Goal: Communication & Community: Answer question/provide support

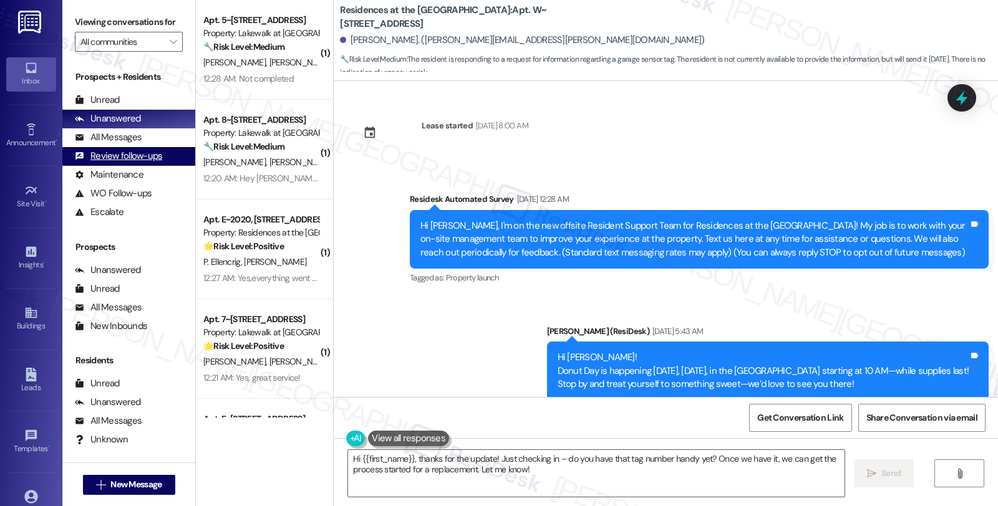
scroll to position [3074, 0]
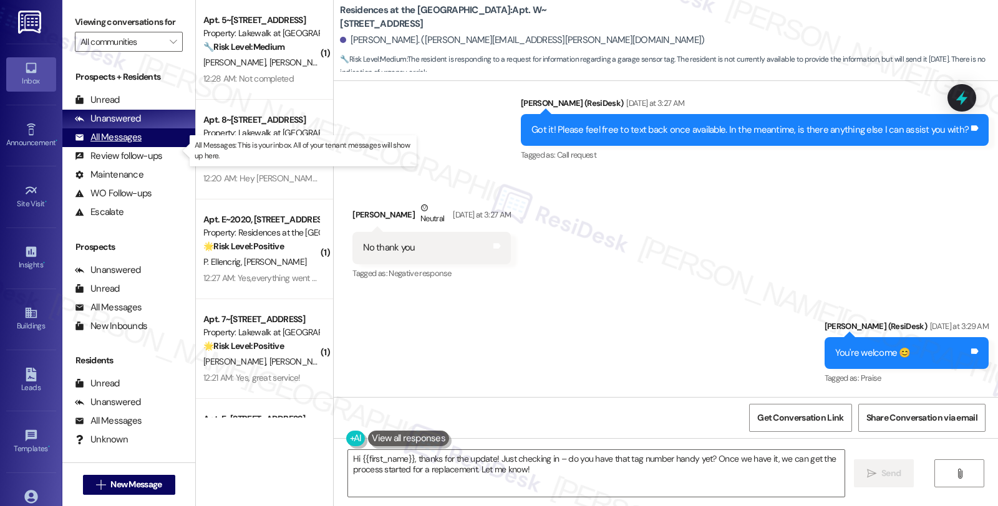
click at [142, 147] on div "All Messages (undefined)" at bounding box center [128, 137] width 133 height 19
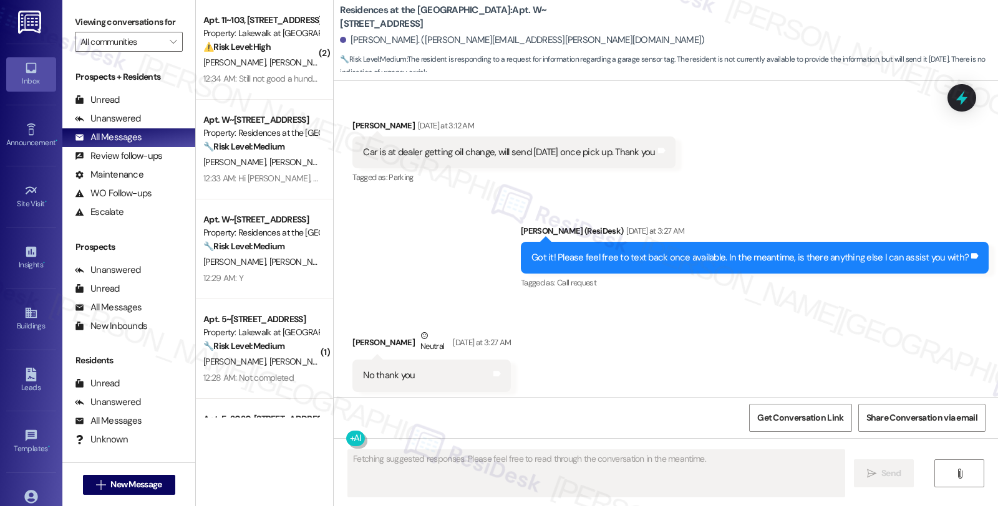
scroll to position [2968, 0]
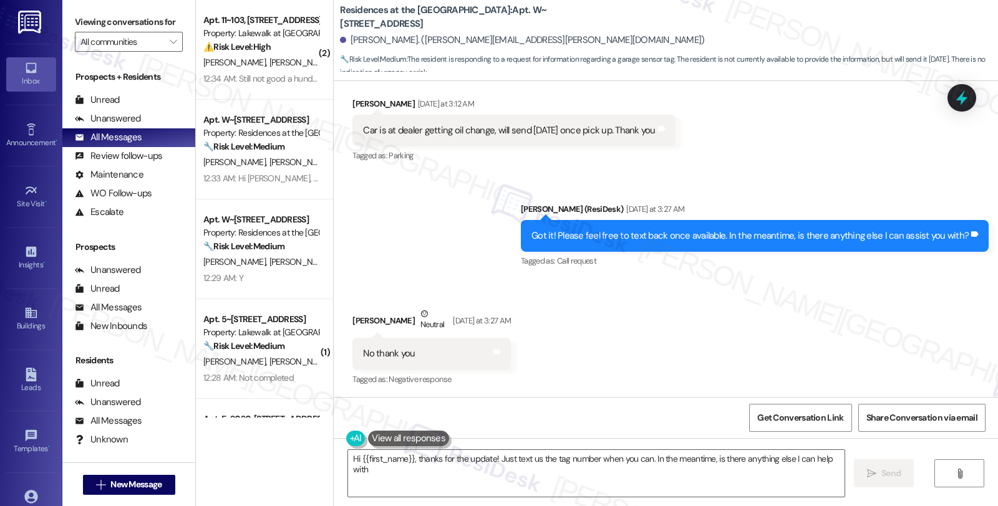
type textarea "Hi {{first_name}}, thanks for the update! Just text us the tag number when you …"
click at [36, 321] on div "Buildings" at bounding box center [31, 326] width 62 height 12
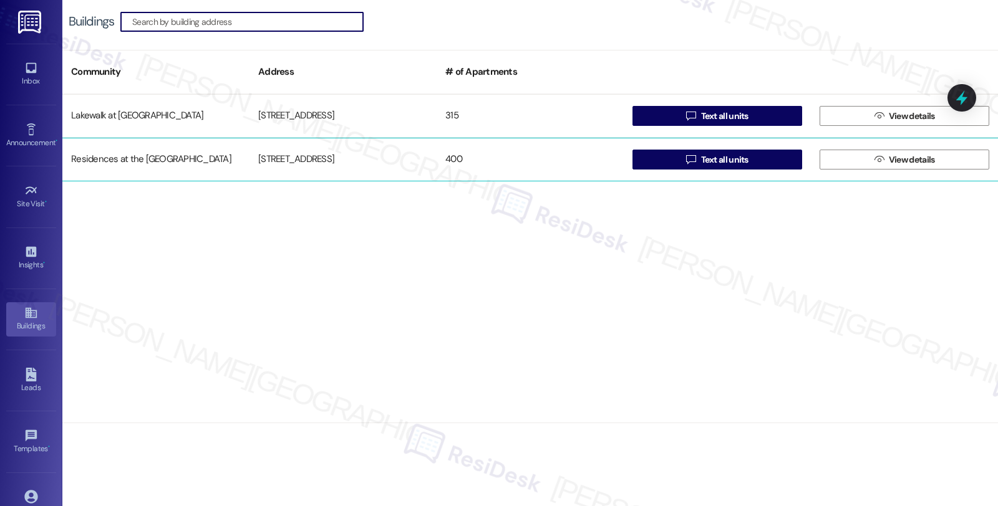
click at [195, 165] on div "Residences at the [GEOGRAPHIC_DATA]" at bounding box center [155, 159] width 187 height 25
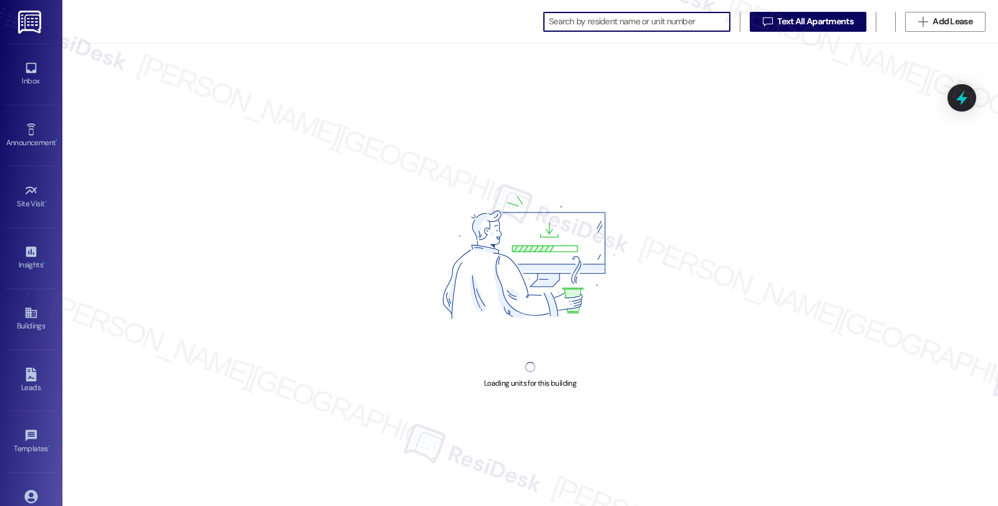
click at [593, 22] on input at bounding box center [639, 21] width 181 height 17
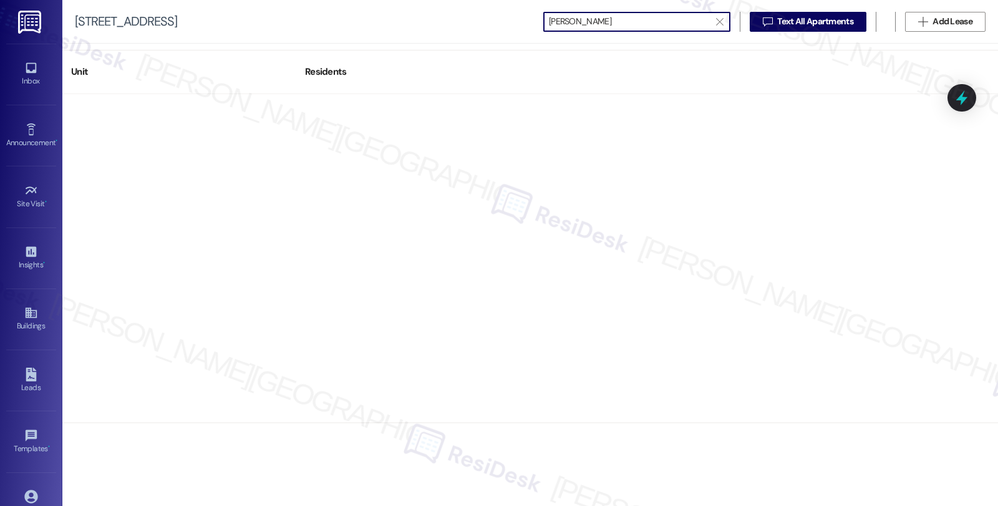
click at [551, 20] on input "[PERSON_NAME]" at bounding box center [629, 21] width 161 height 17
click at [582, 21] on input "[PERSON_NAME]" at bounding box center [629, 21] width 161 height 17
drag, startPoint x: 582, startPoint y: 21, endPoint x: 497, endPoint y: 25, distance: 84.9
click at [510, 21] on div "[STREET_ADDRESS]  [PERSON_NAME]   Text All Apartments  Add Lease" at bounding box center [530, 22] width 936 height 44
type input "[PERSON_NAME]"
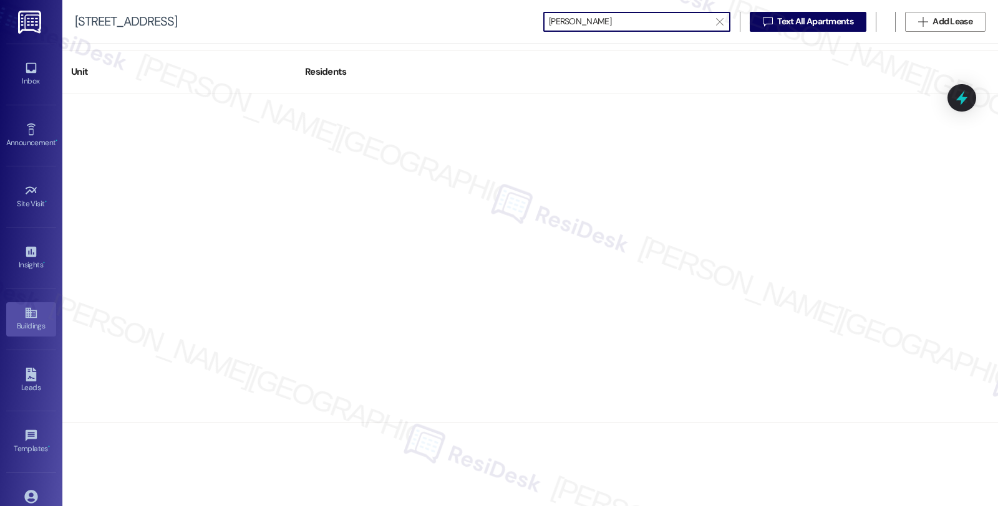
click at [38, 324] on div "Buildings" at bounding box center [31, 326] width 62 height 12
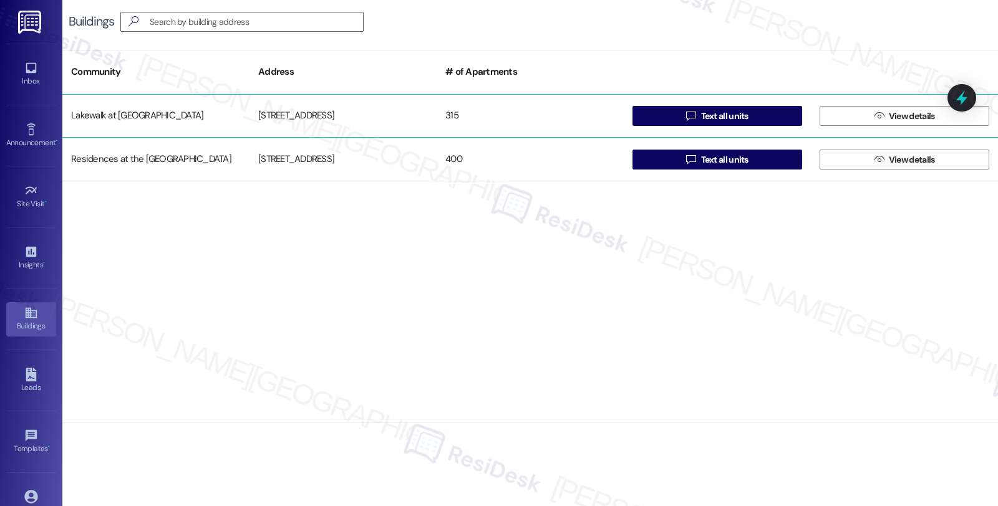
click at [124, 114] on div "Lakewalk at [GEOGRAPHIC_DATA]" at bounding box center [155, 116] width 187 height 25
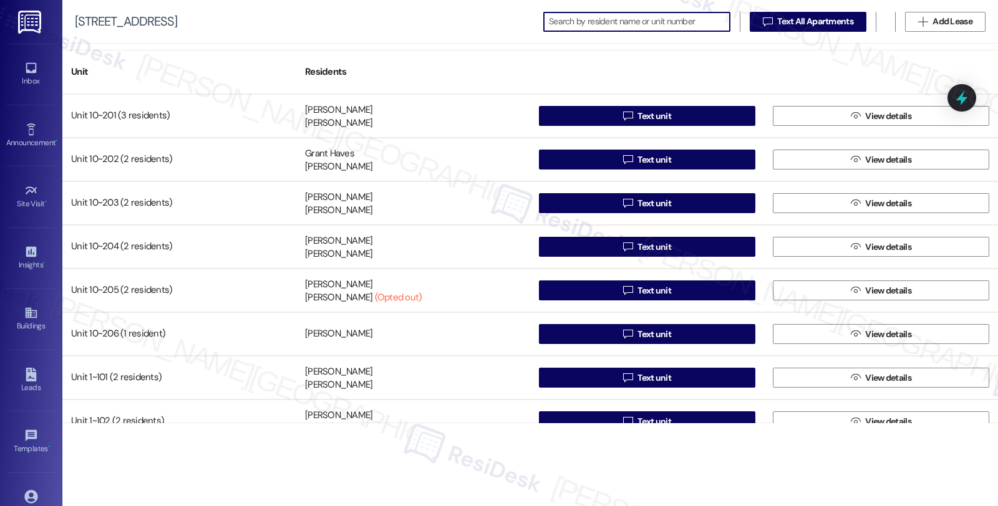
click at [594, 22] on input at bounding box center [639, 21] width 181 height 17
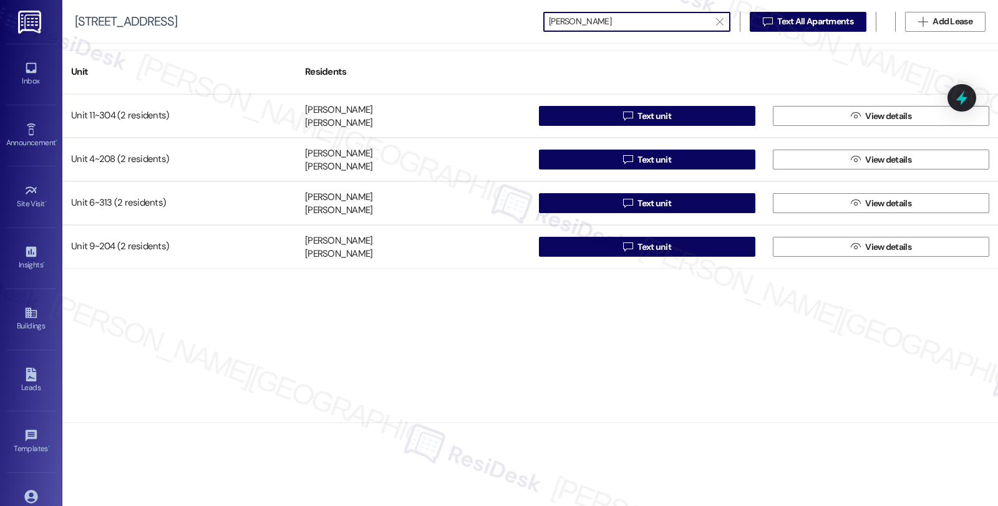
type input "[PERSON_NAME]"
click at [28, 314] on icon at bounding box center [30, 313] width 11 height 11
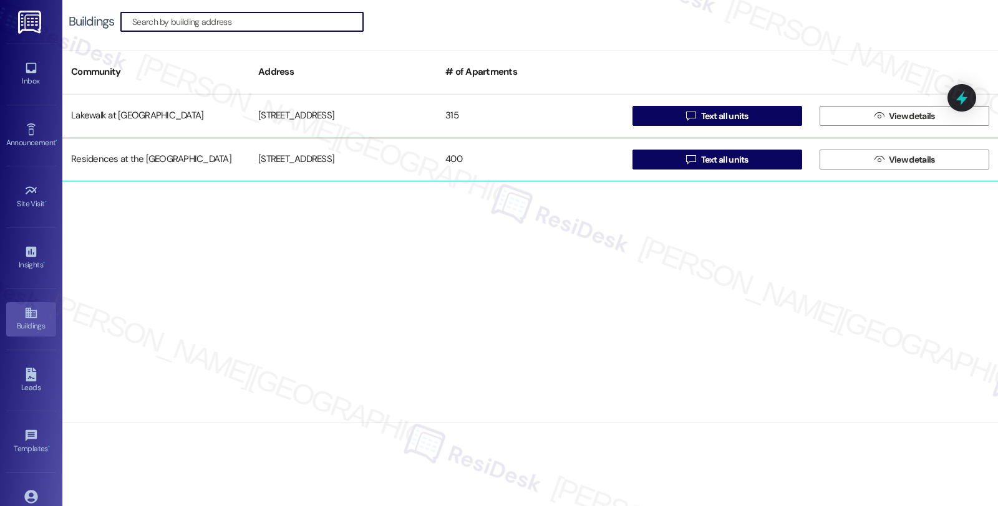
click at [250, 160] on div "[STREET_ADDRESS]" at bounding box center [342, 159] width 187 height 25
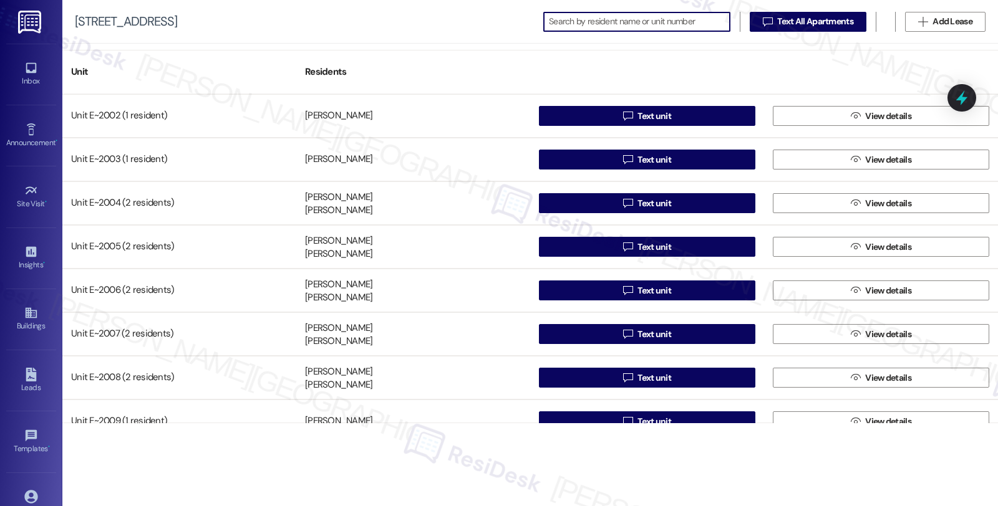
click at [637, 22] on input at bounding box center [639, 21] width 181 height 17
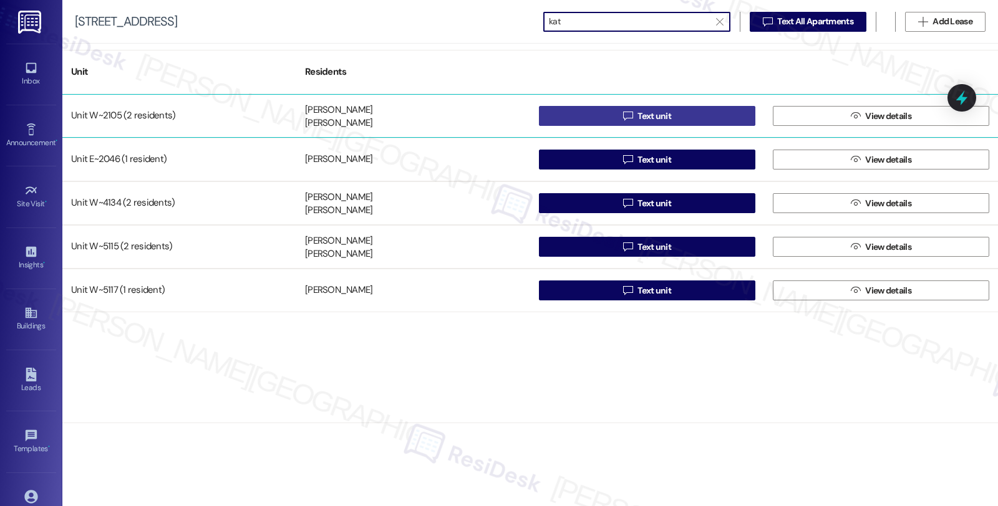
type input "kat"
click at [667, 119] on span "Text unit" at bounding box center [654, 116] width 34 height 13
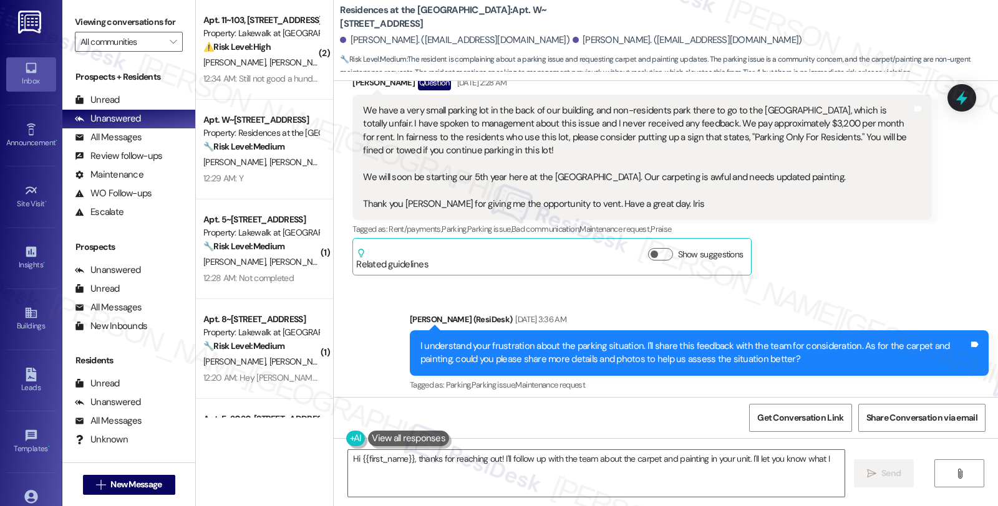
scroll to position [892, 0]
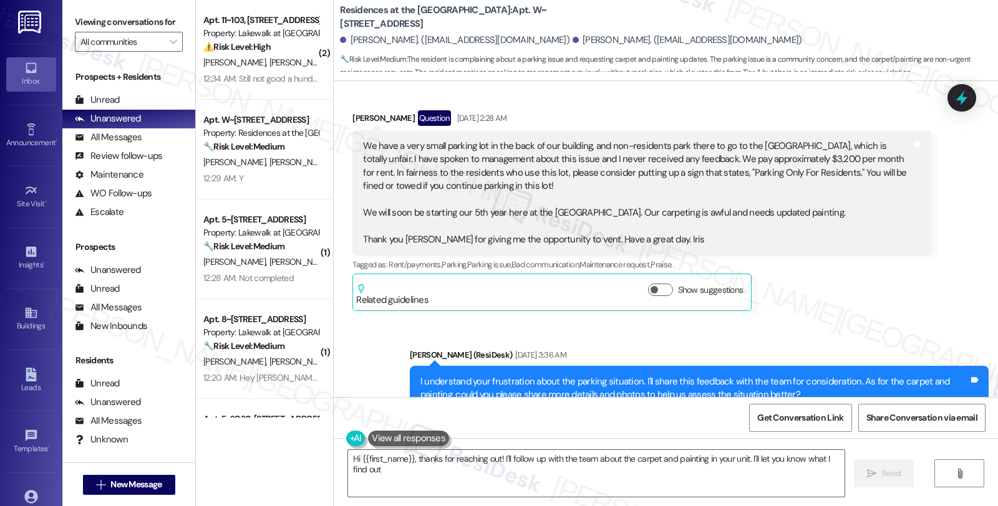
type textarea "Hi {{first_name}}, thanks for reaching out! I'll follow up with the team about …"
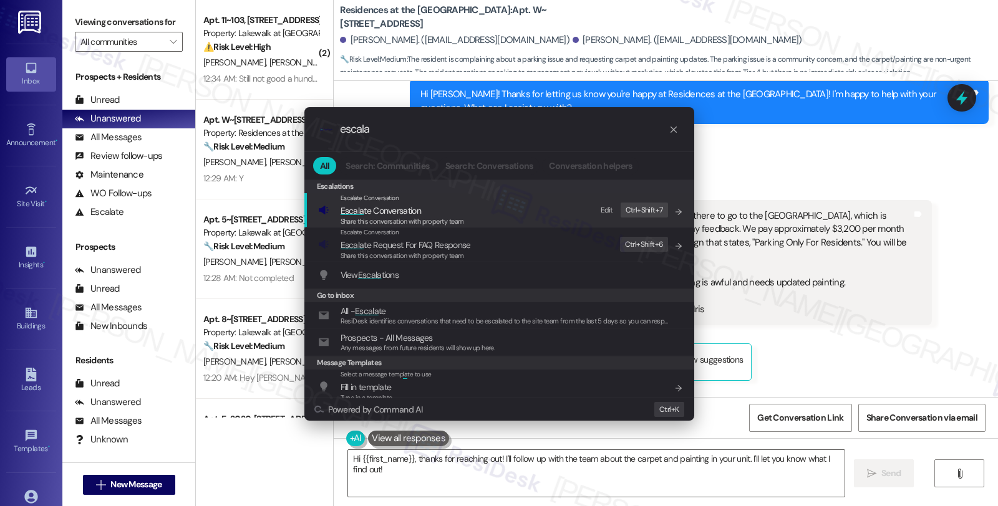
type input "escala"
click at [422, 213] on span "Escala te Conversation" at bounding box center [403, 211] width 124 height 14
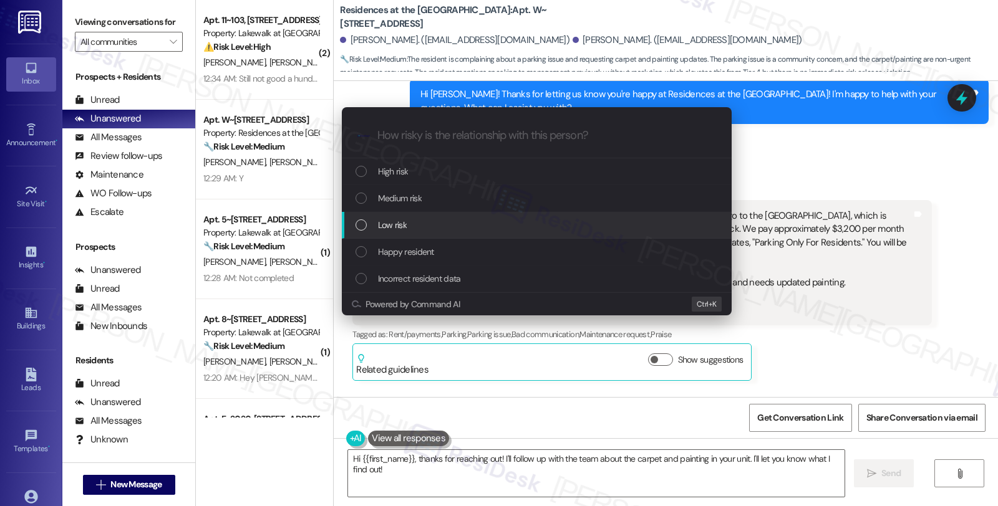
click at [405, 225] on span "Low risk" at bounding box center [392, 225] width 29 height 14
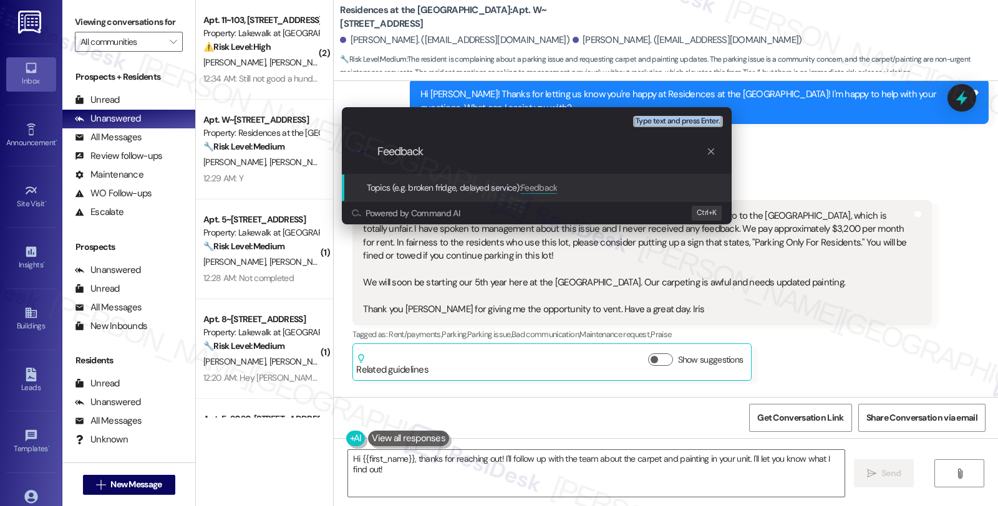
drag, startPoint x: 541, startPoint y: 116, endPoint x: 540, endPoint y: 145, distance: 28.7
click at [540, 145] on div "Escalate Conversation Low risk Topics (e.g. broken fridge, delayed service) Any…" at bounding box center [537, 140] width 390 height 67
click at [895, 244] on div "Escalate Conversation Low risk Topics (e.g. broken fridge, delayed service) Any…" at bounding box center [499, 253] width 998 height 506
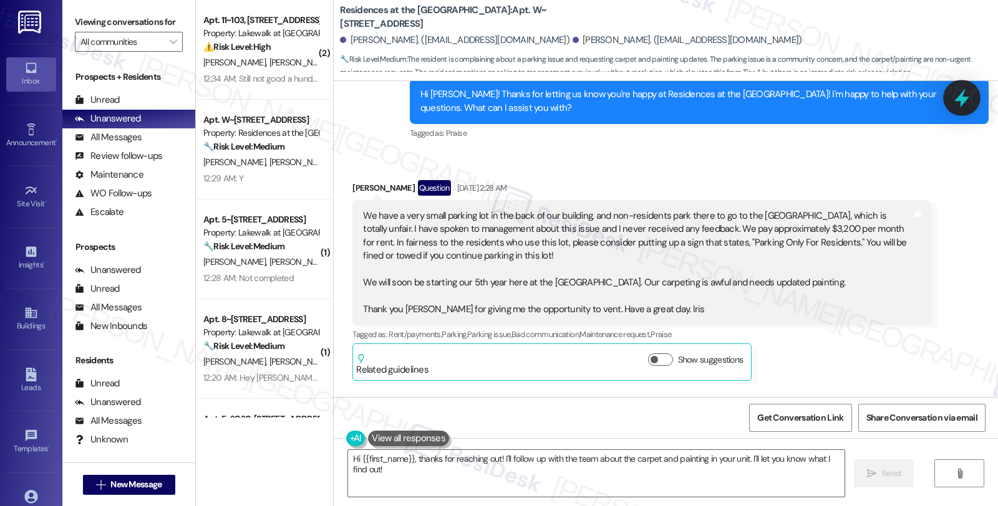
click at [953, 95] on icon at bounding box center [961, 97] width 21 height 21
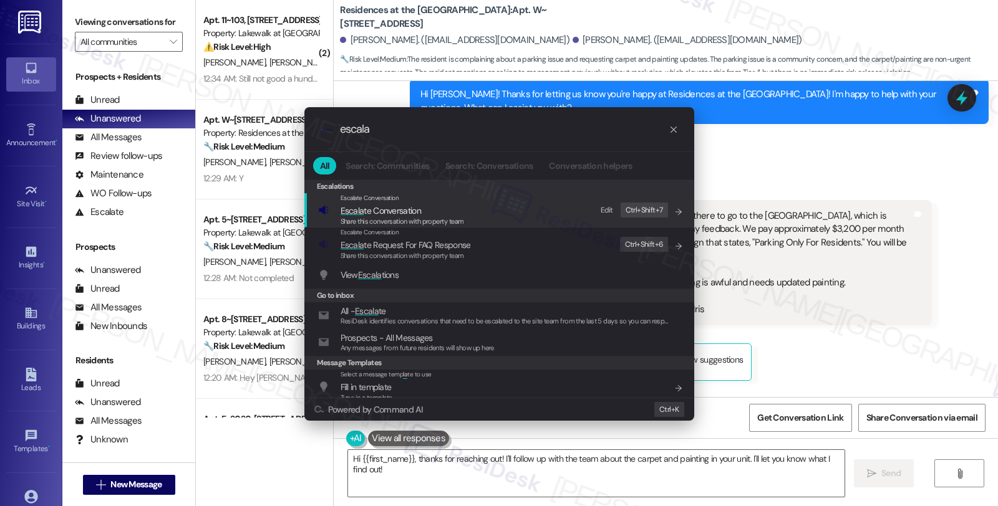
type input "escala"
click at [410, 209] on span "Escala te Conversation" at bounding box center [381, 210] width 80 height 11
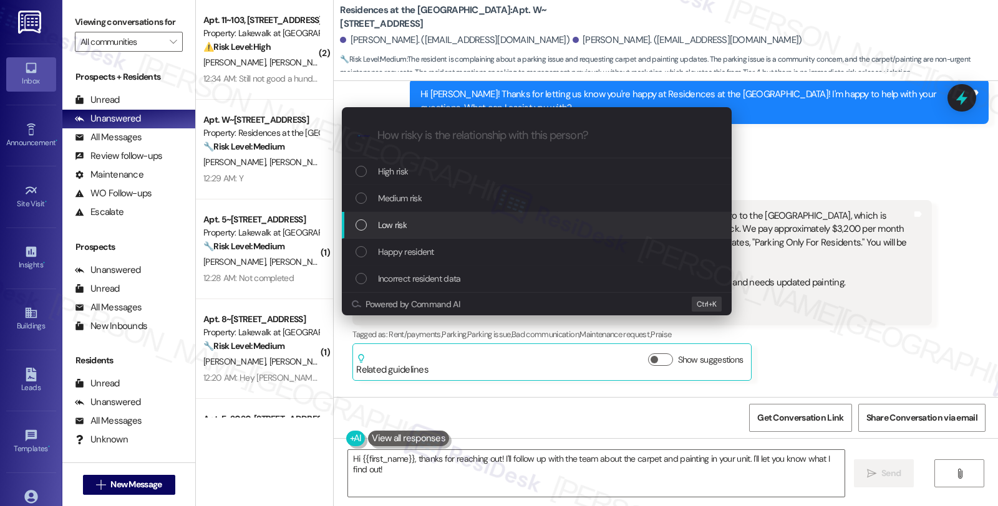
click at [397, 225] on span "Low risk" at bounding box center [392, 225] width 29 height 14
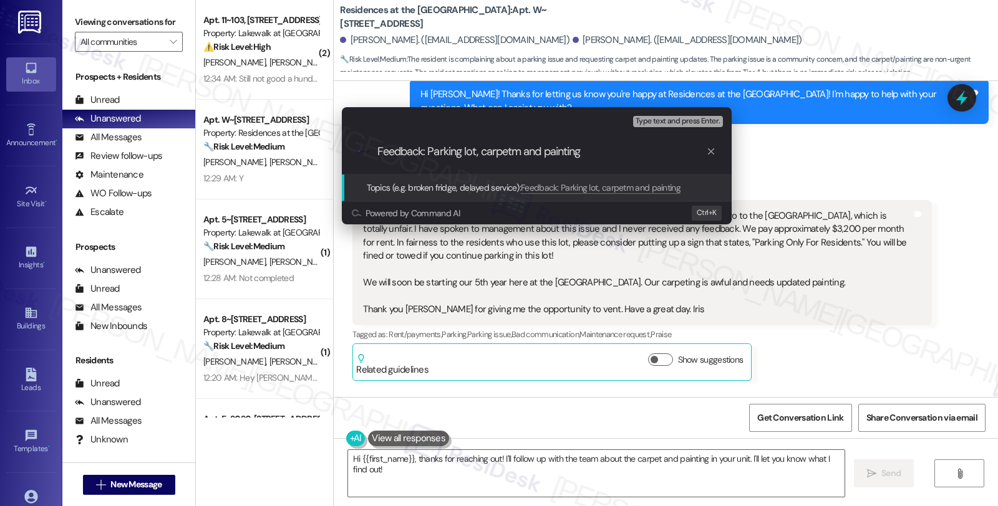
click at [511, 153] on input "Feedback: Parking lot, carpetm and painting" at bounding box center [541, 151] width 329 height 13
type input "Feedback: Parking lot, carpet, and painting"
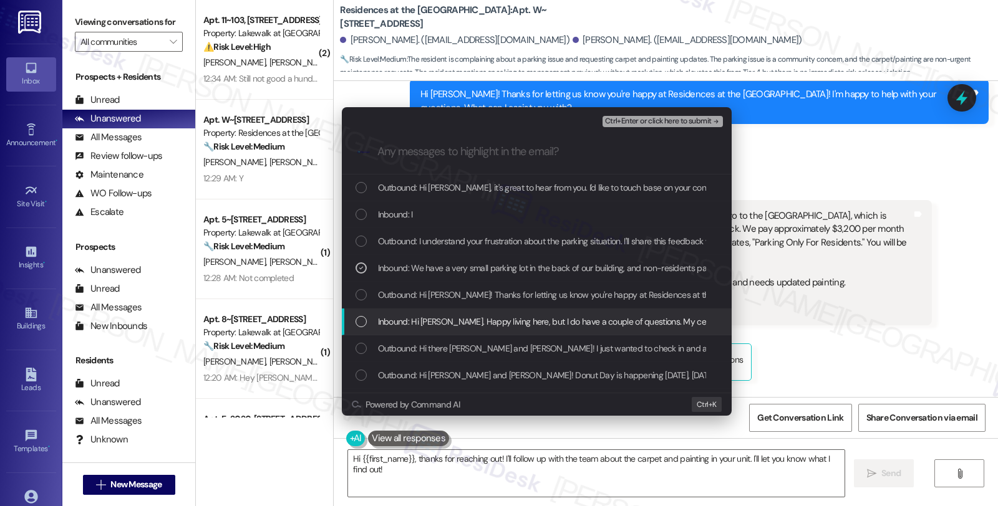
click at [600, 323] on span "Inbound: Hi [PERSON_NAME]. Happy living here, but I do have a couple of questio…" at bounding box center [652, 322] width 548 height 14
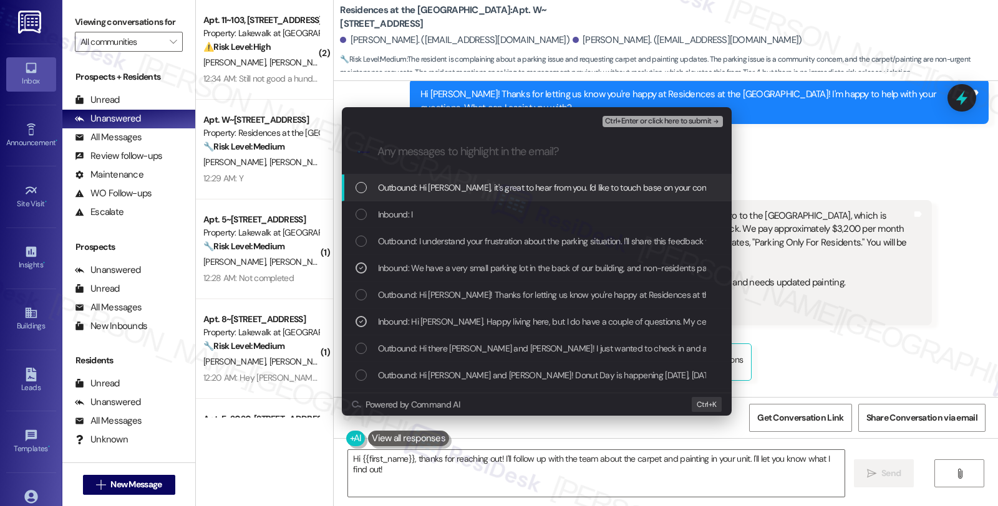
click at [658, 122] on span "Ctrl+Enter or click here to submit" at bounding box center [658, 121] width 107 height 9
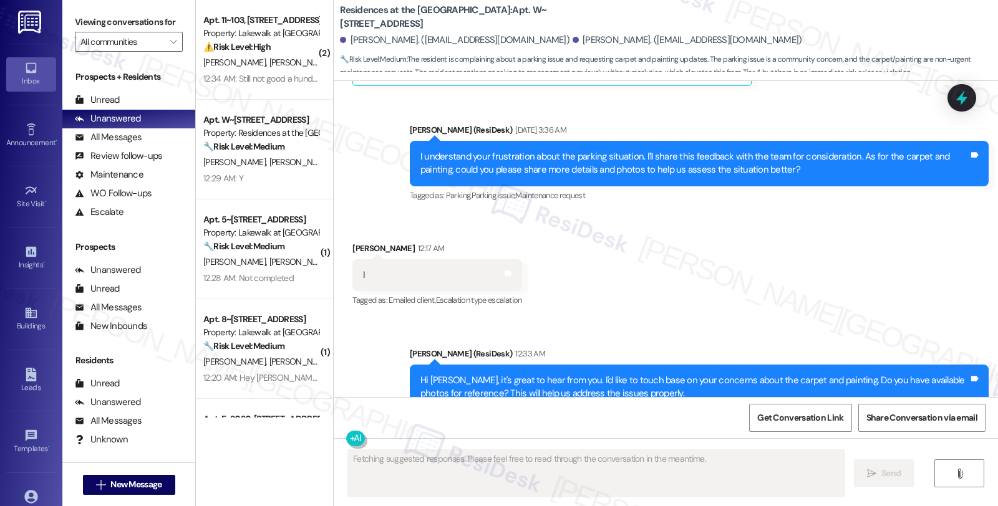
scroll to position [1118, 0]
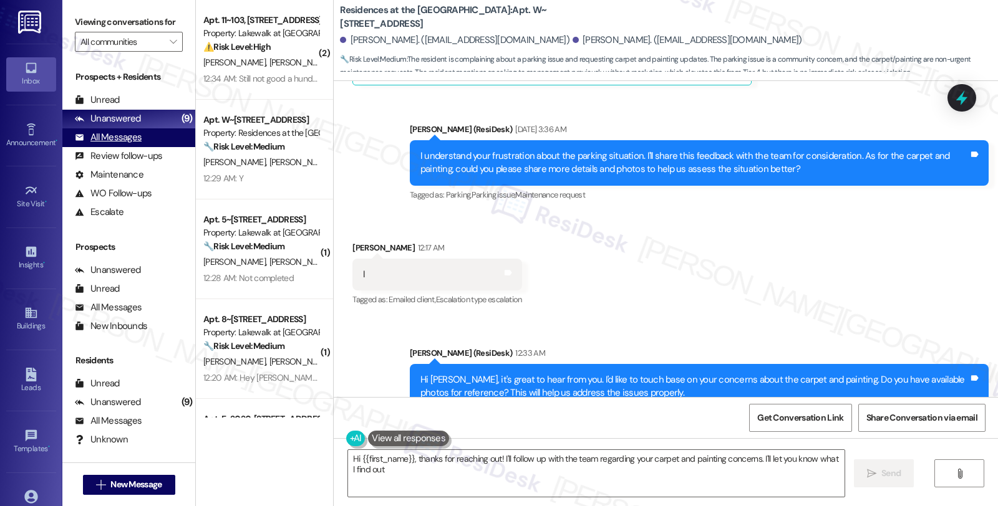
type textarea "Hi {{first_name}}, thanks for reaching out! I'll follow up with the team regard…"
click at [142, 147] on div "All Messages (undefined)" at bounding box center [128, 137] width 133 height 19
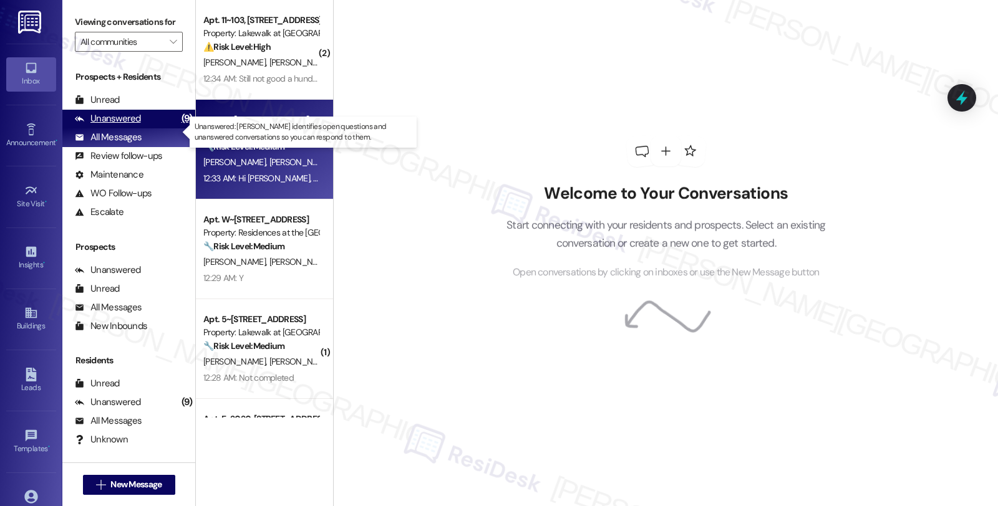
click at [135, 125] on div "Unanswered" at bounding box center [108, 118] width 66 height 13
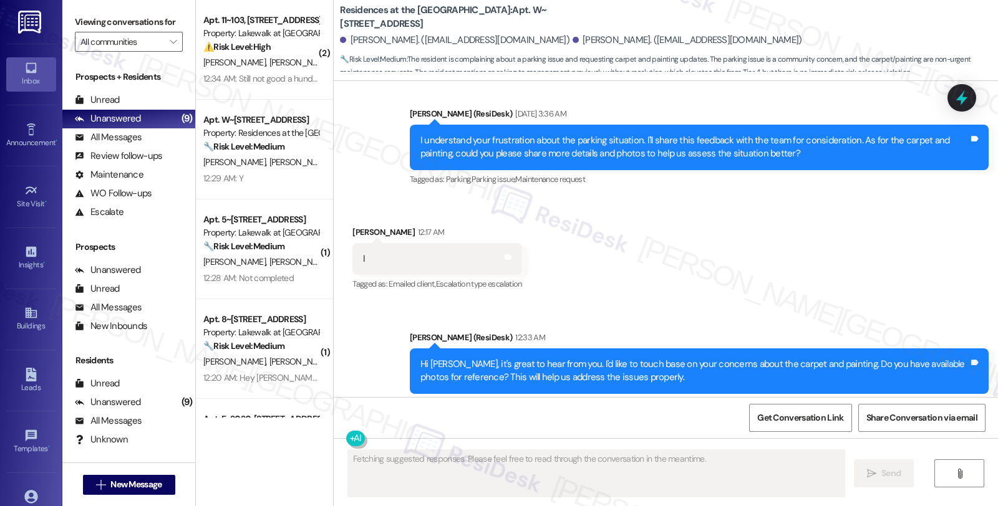
scroll to position [1271, 0]
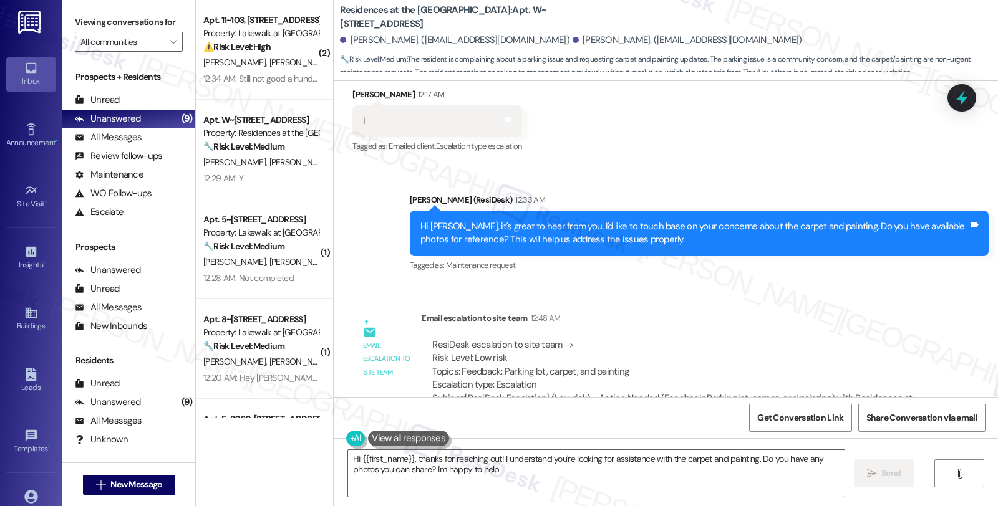
type textarea "Hi {{first_name}}, thanks for reaching out! I understand you're looking for ass…"
click at [881, 312] on div "Email escalation to site team 12:48 AM" at bounding box center [677, 320] width 510 height 17
